Goal: Task Accomplishment & Management: Use online tool/utility

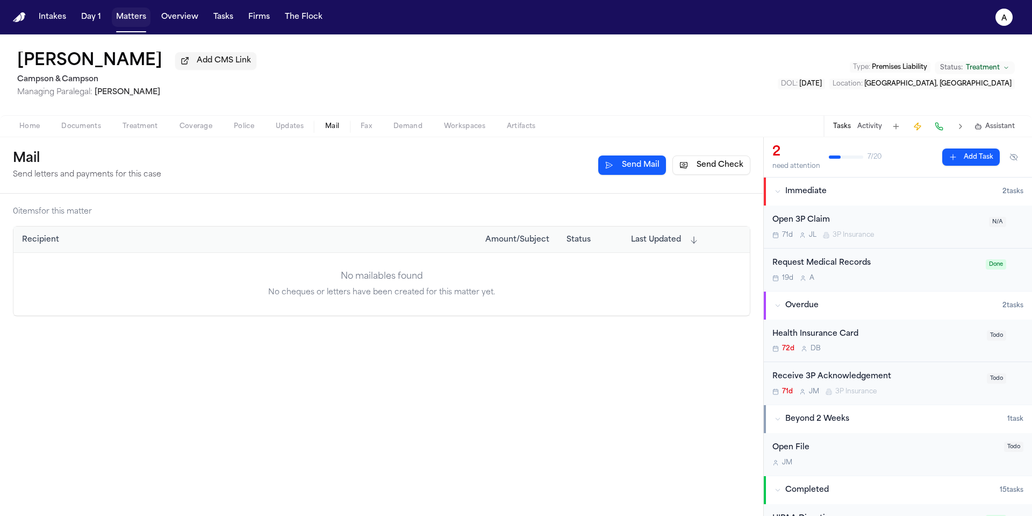
click at [127, 24] on button "Matters" at bounding box center [131, 17] width 39 height 19
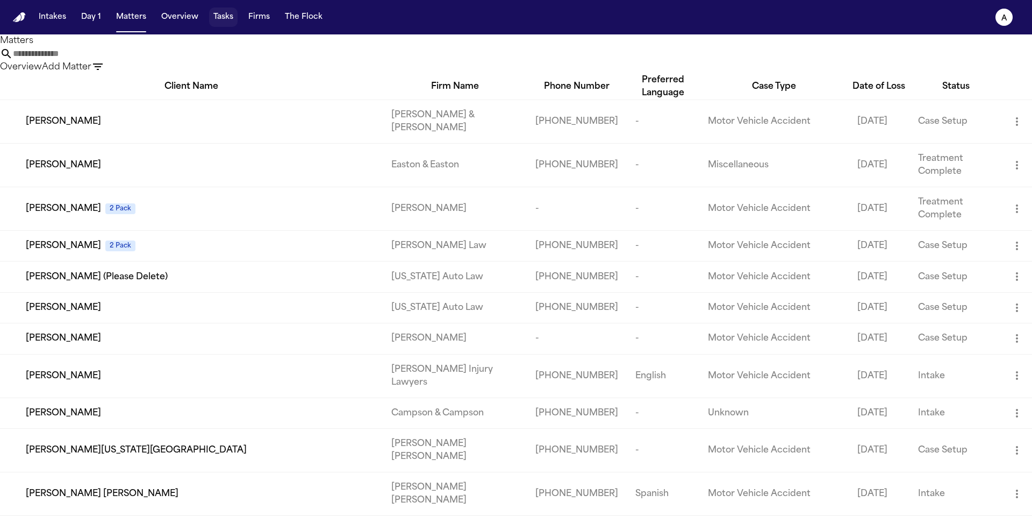
click at [233, 21] on button "Tasks" at bounding box center [223, 17] width 29 height 19
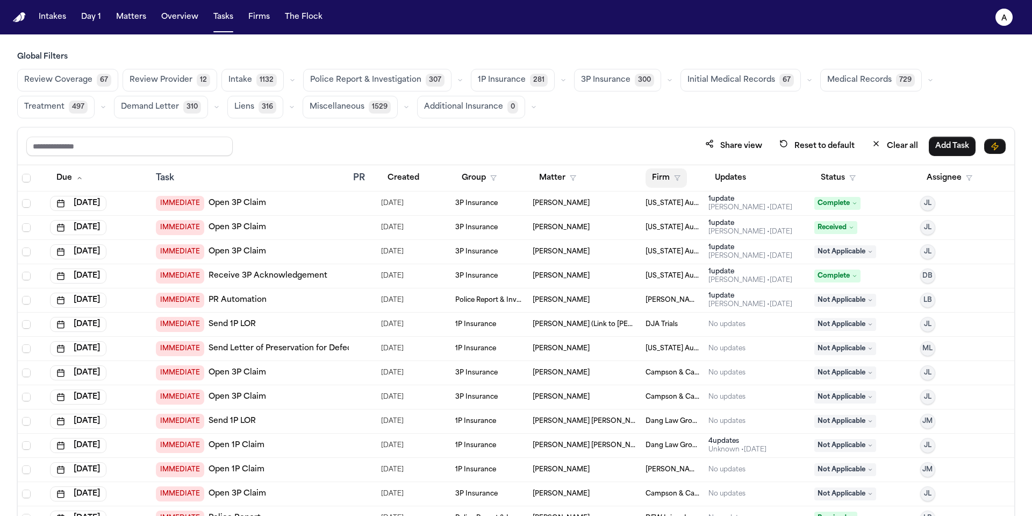
click at [664, 183] on button "Firm" at bounding box center [666, 177] width 41 height 19
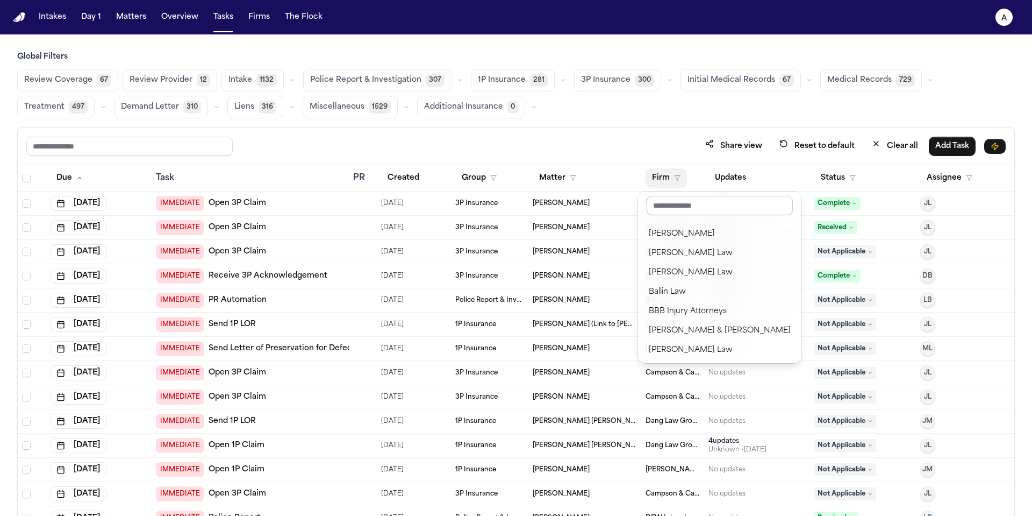
click at [678, 208] on input "text" at bounding box center [720, 205] width 146 height 19
type input "*"
click at [704, 352] on div "[PERSON_NAME]" at bounding box center [710, 349] width 123 height 13
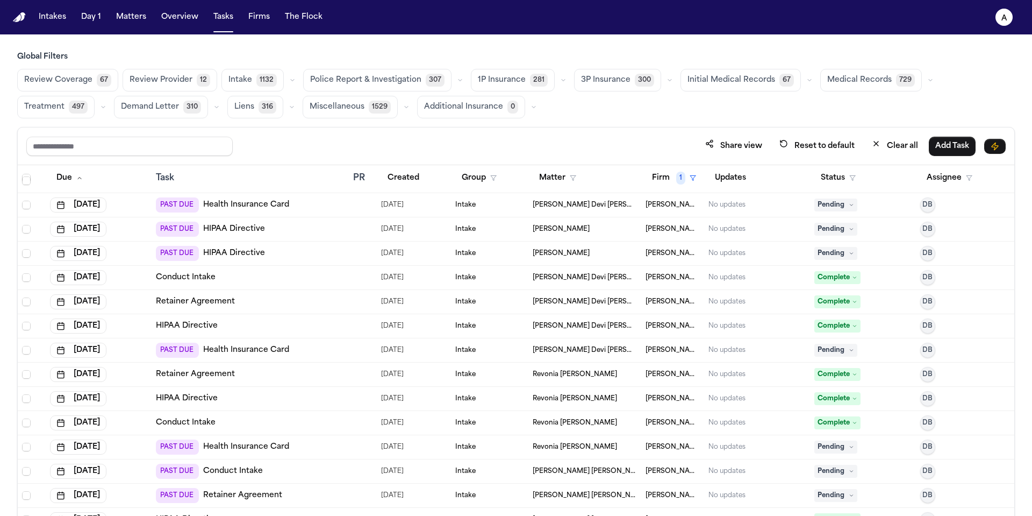
scroll to position [328, 0]
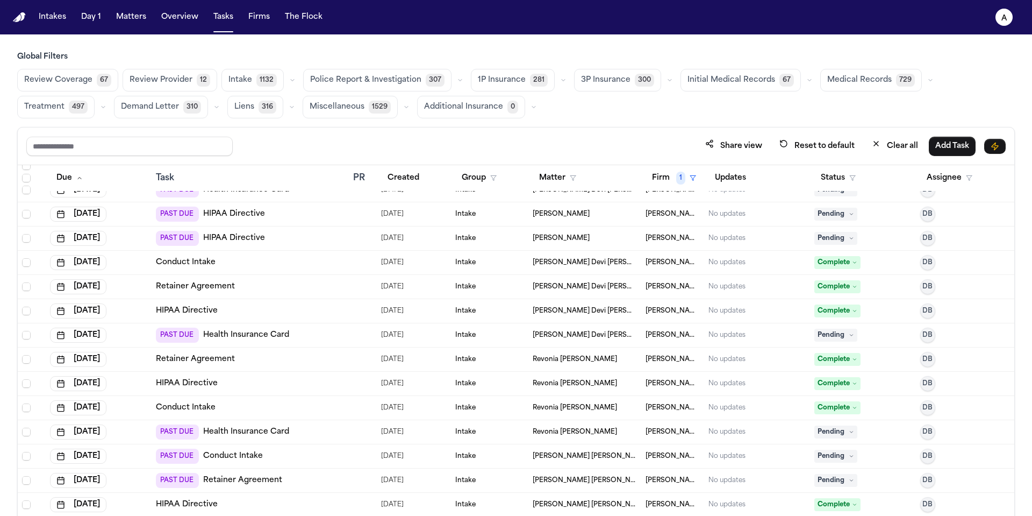
click at [773, 337] on div "No updates" at bounding box center [757, 335] width 97 height 9
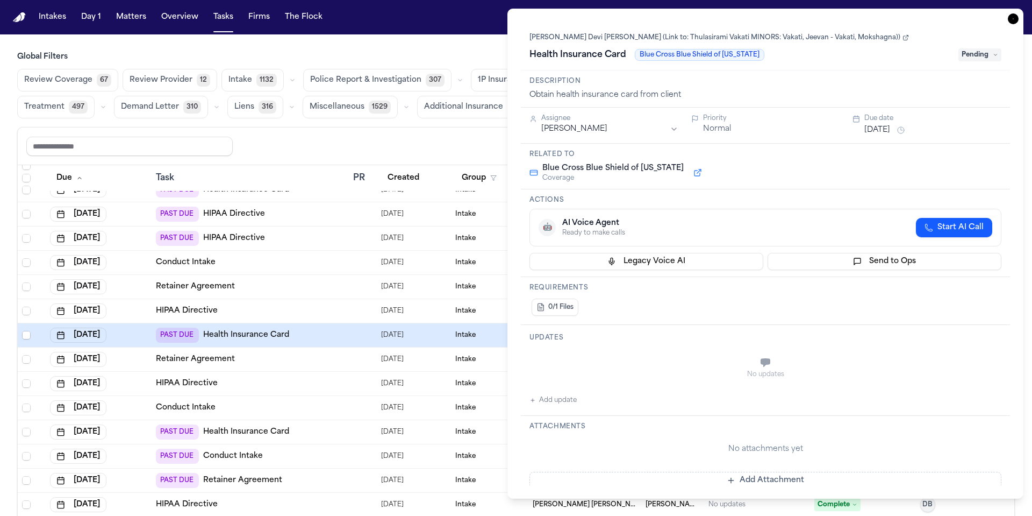
click at [472, 148] on div "Share view Reset to default Clear all Add Task" at bounding box center [516, 146] width 980 height 20
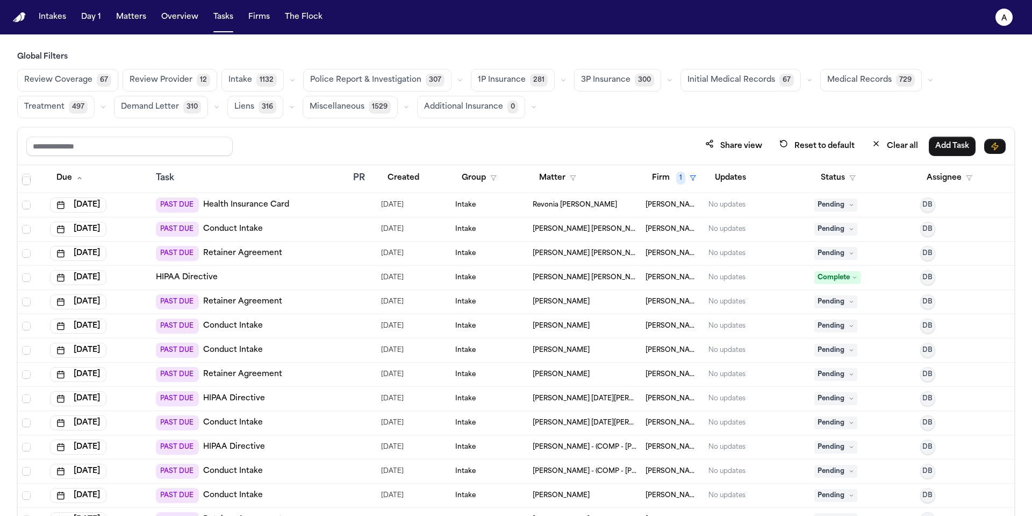
scroll to position [575, 0]
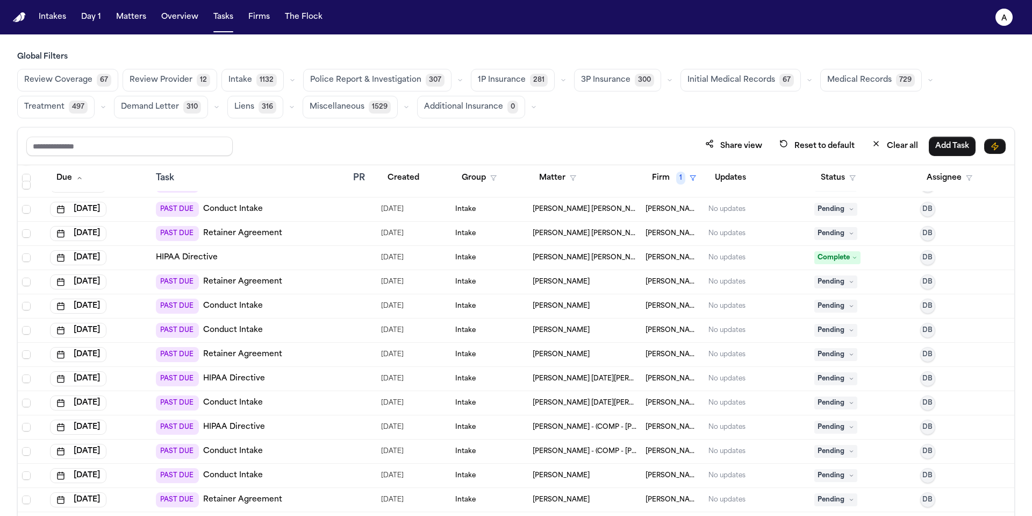
click at [857, 83] on span "Medical Records" at bounding box center [860, 80] width 65 height 11
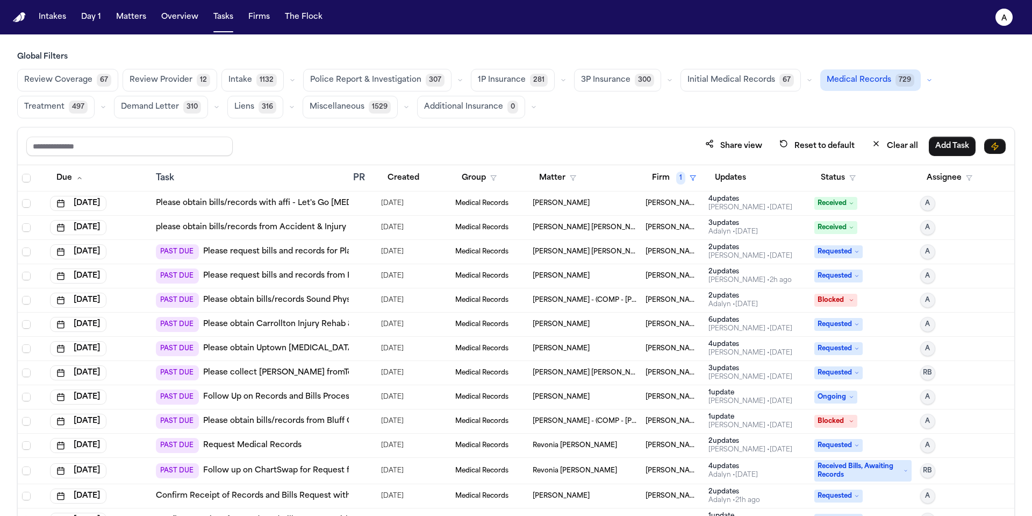
click at [749, 280] on div "[PERSON_NAME] • 2h ago" at bounding box center [750, 280] width 83 height 9
click at [468, 149] on div "Share view Reset to default Clear all Add Task" at bounding box center [516, 146] width 980 height 20
click at [760, 375] on div "[PERSON_NAME] • [DATE]" at bounding box center [751, 377] width 84 height 9
click at [495, 149] on div "Share view Reset to default Clear all Add Task" at bounding box center [516, 146] width 980 height 20
click at [750, 425] on div "[PERSON_NAME] • [DATE]" at bounding box center [751, 425] width 84 height 9
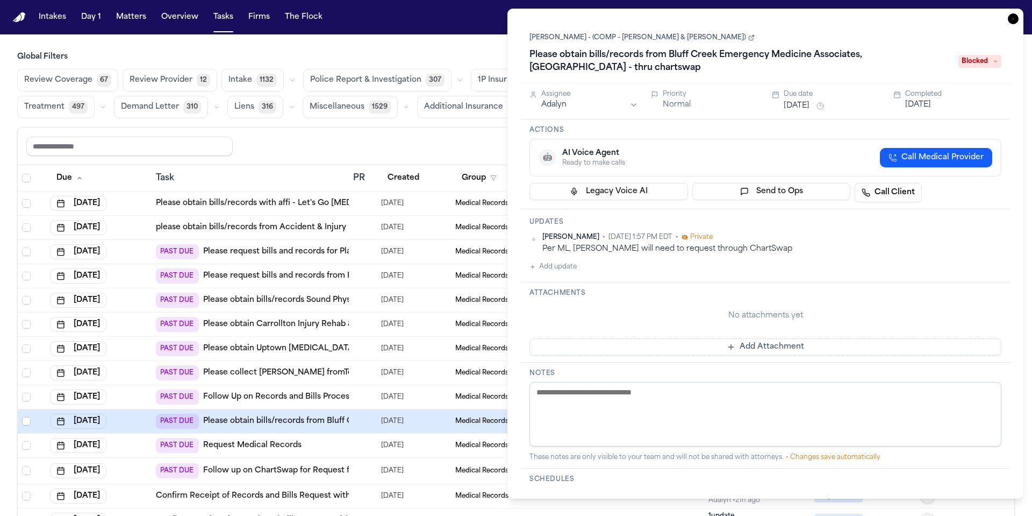
click at [487, 344] on span "Medical Records" at bounding box center [481, 348] width 53 height 9
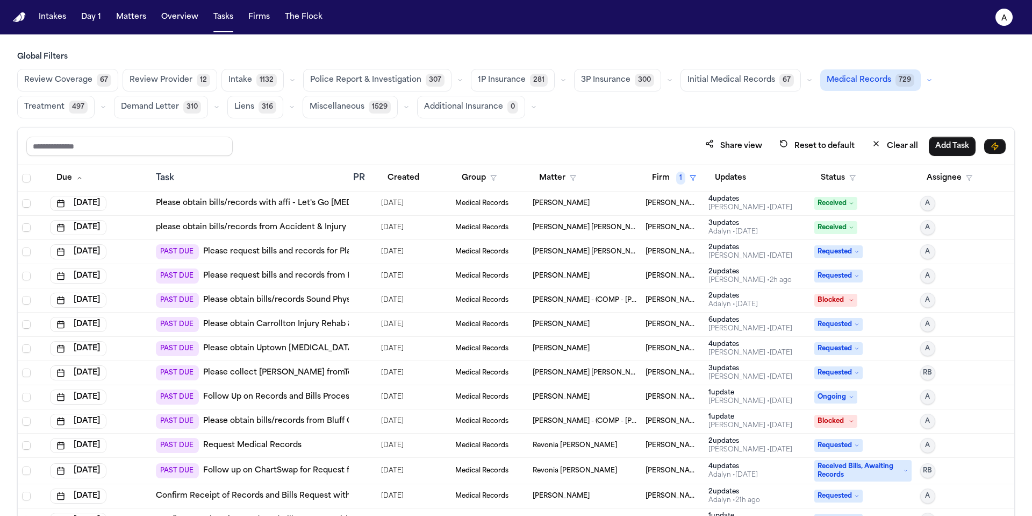
click at [472, 310] on td "Medical Records" at bounding box center [489, 300] width 77 height 24
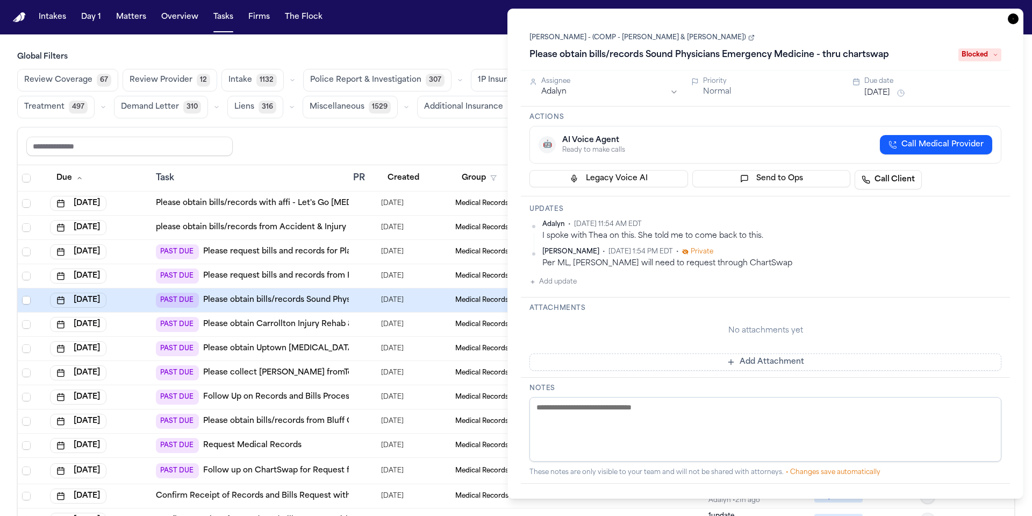
click at [473, 236] on td "Medical Records" at bounding box center [489, 228] width 77 height 24
